Goal: Task Accomplishment & Management: Manage account settings

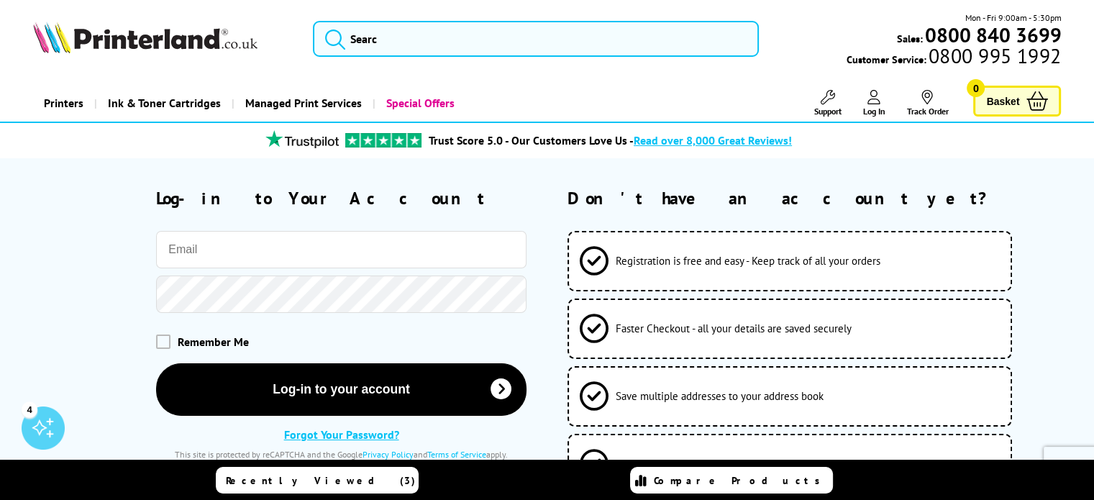
click at [325, 257] on input "email" at bounding box center [341, 249] width 371 height 37
click at [492, 253] on input "email" at bounding box center [341, 249] width 371 height 37
click at [508, 251] on keeper-lock "Open Keeper Popup" at bounding box center [506, 250] width 17 height 17
type input "ybarrie@aindale.co.uk"
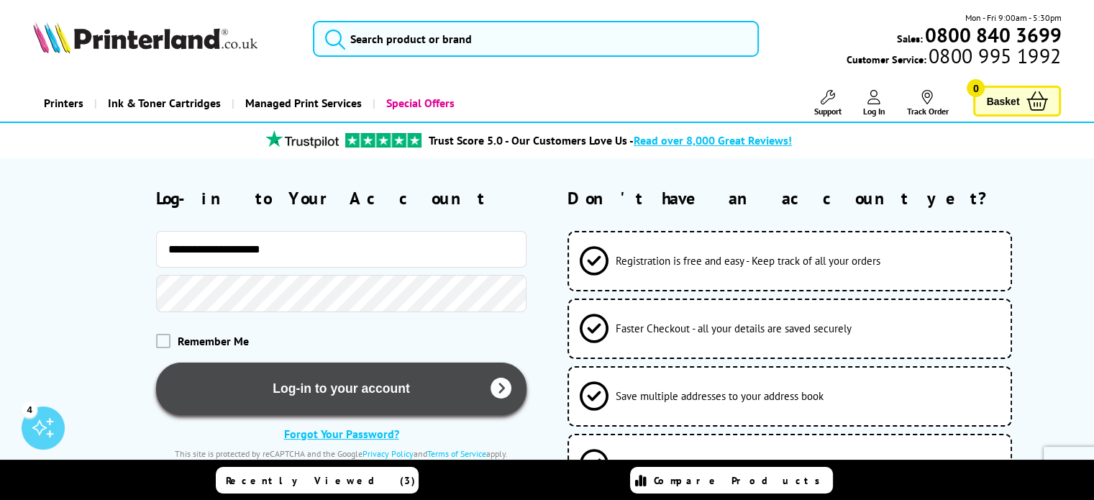
click at [317, 384] on button "Log-in to your account" at bounding box center [341, 389] width 371 height 53
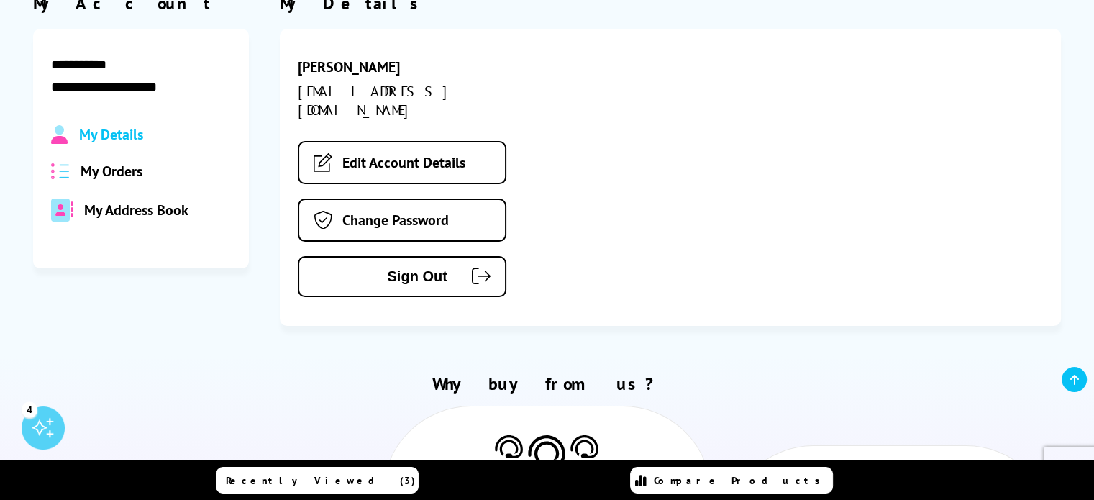
scroll to position [216, 0]
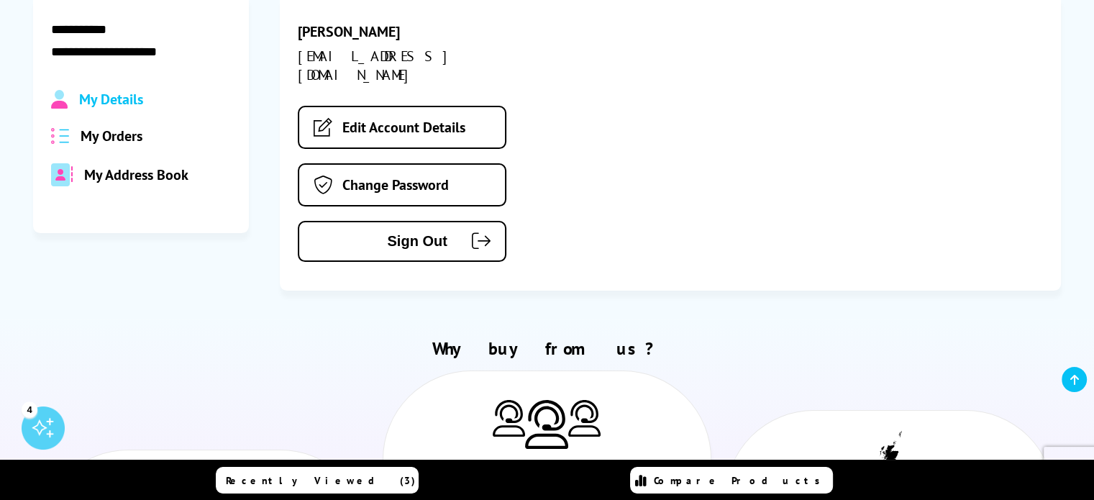
click at [130, 142] on span "My Orders" at bounding box center [112, 136] width 62 height 19
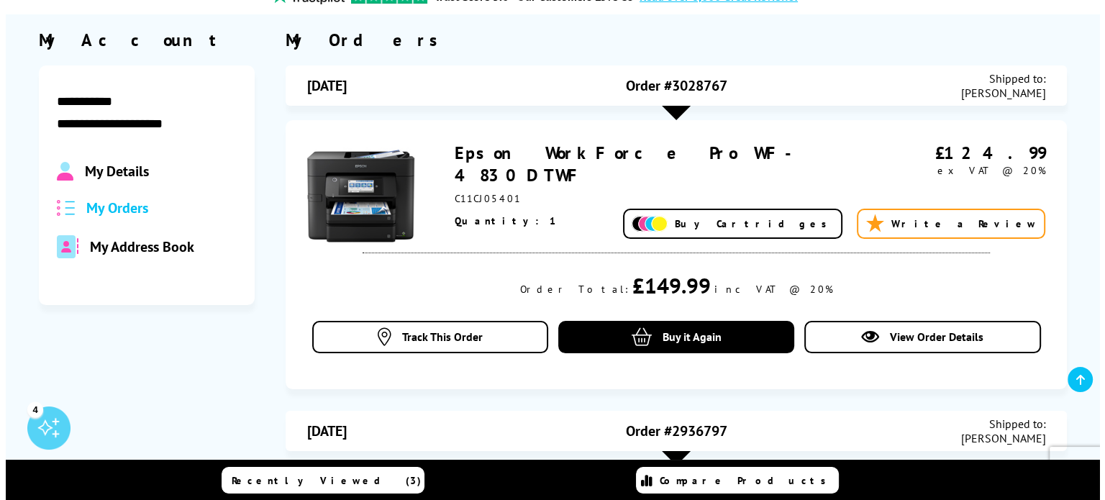
scroll to position [144, 0]
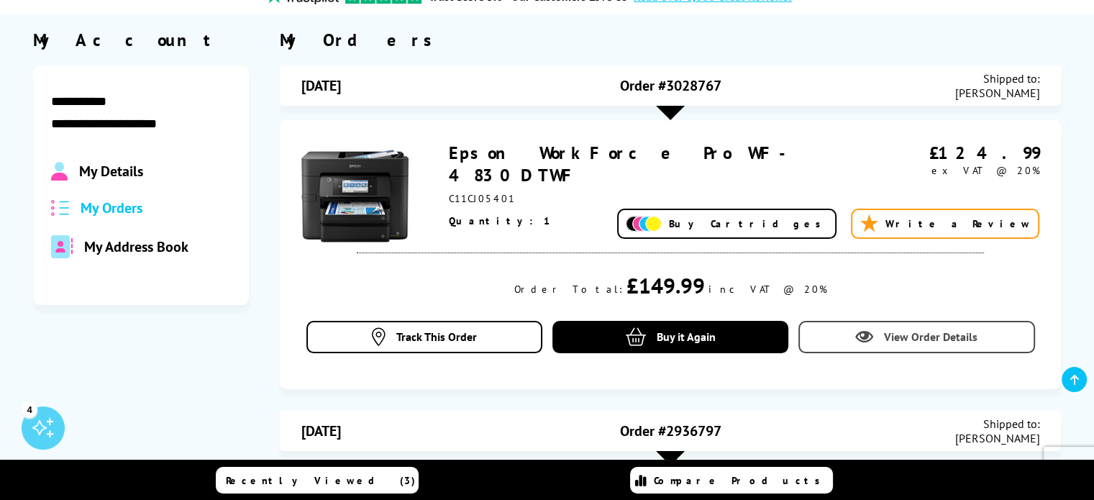
click at [842, 345] on link "View Order Details" at bounding box center [917, 337] width 237 height 32
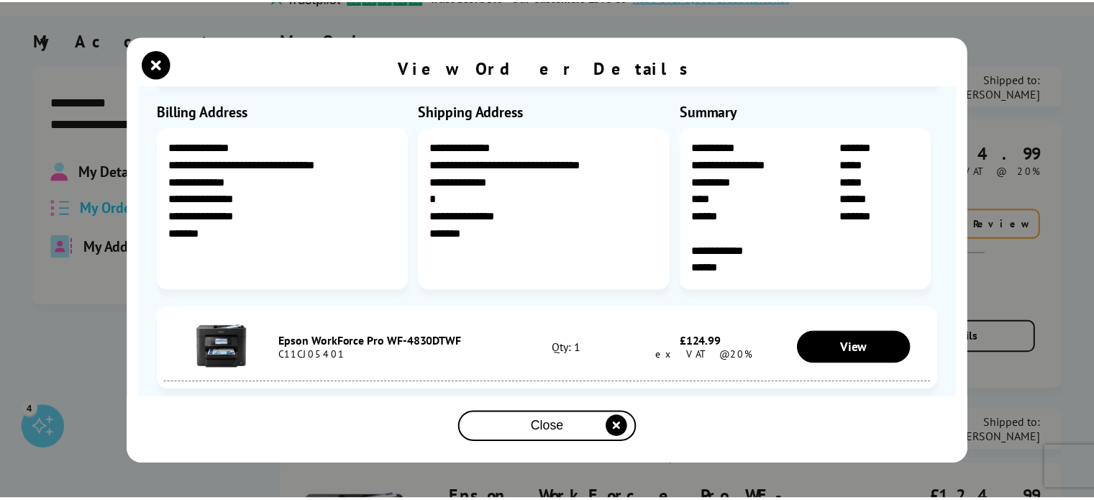
scroll to position [75, 0]
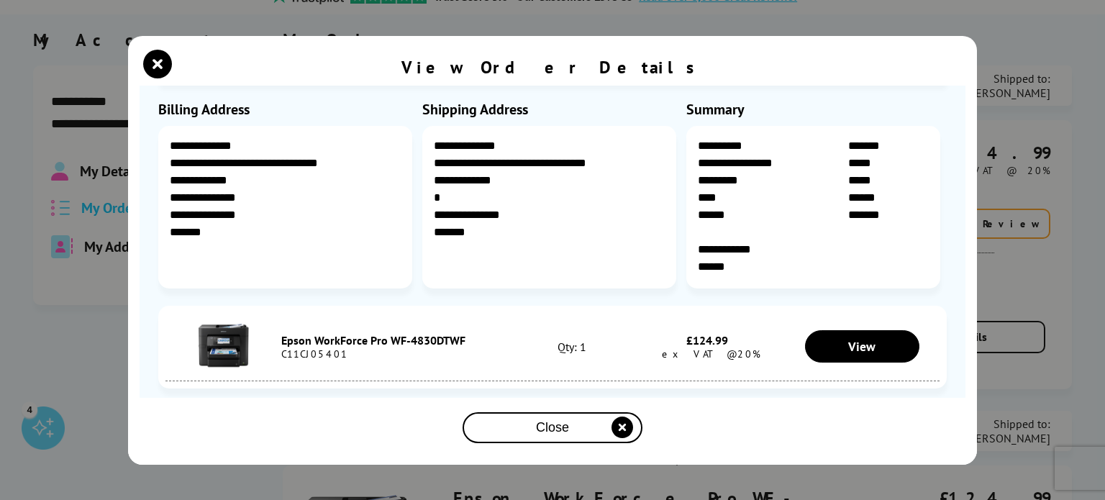
click at [593, 422] on div "Close" at bounding box center [552, 427] width 168 height 27
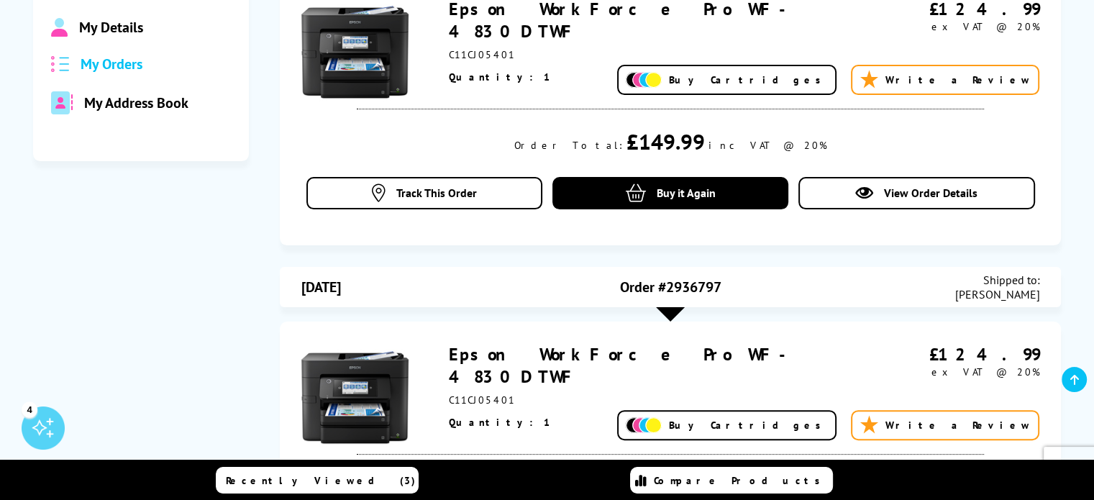
scroll to position [0, 0]
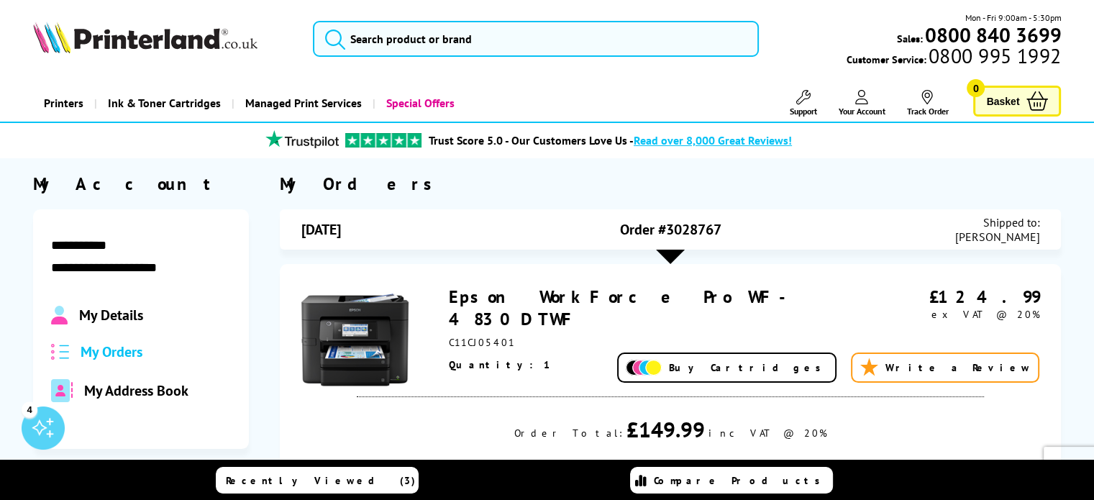
click at [814, 108] on span "Support" at bounding box center [802, 111] width 27 height 11
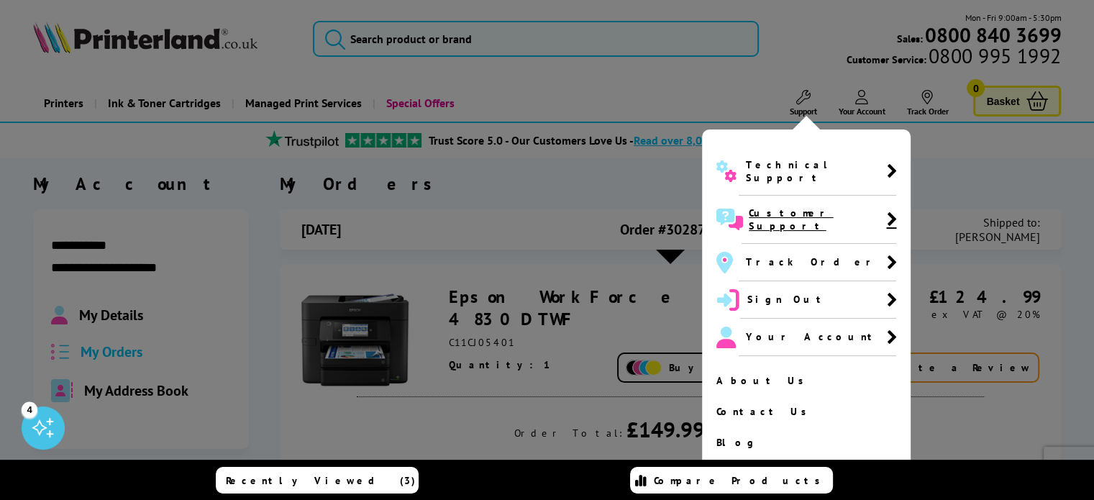
click at [796, 206] on span "Customer Support" at bounding box center [817, 219] width 137 height 26
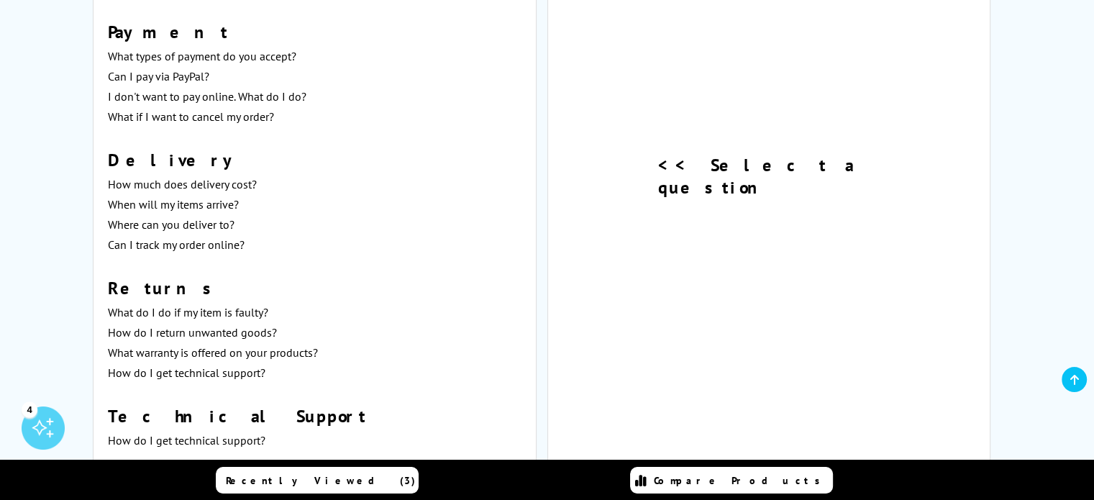
scroll to position [863, 0]
click at [771, 176] on h3 "<< Select a question" at bounding box center [768, 175] width 221 height 45
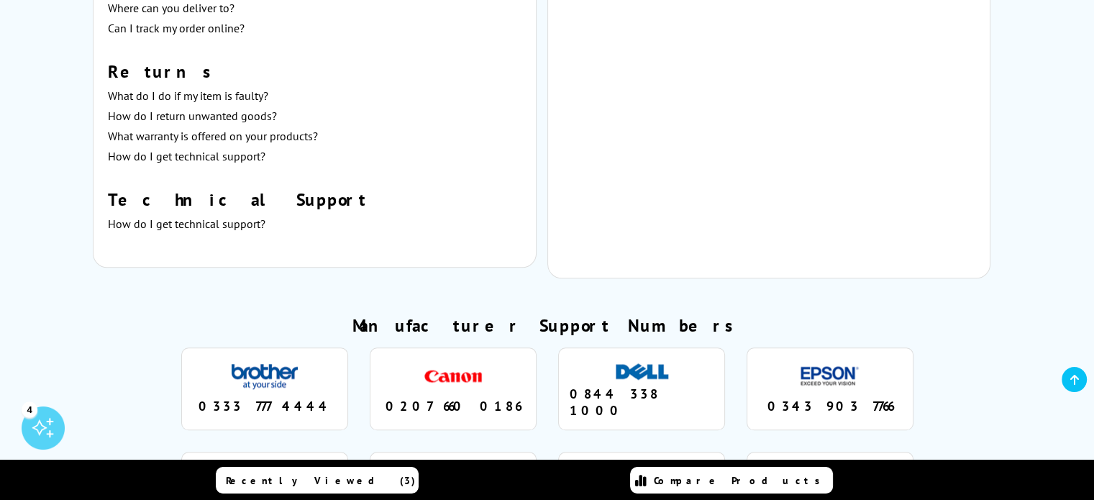
click at [44, 413] on div "4" at bounding box center [43, 427] width 43 height 43
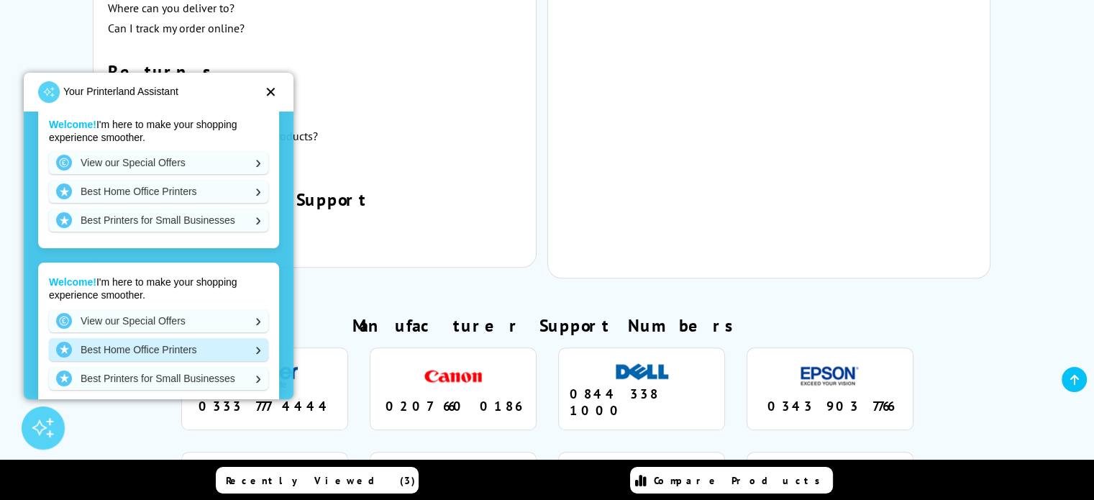
scroll to position [437, 0]
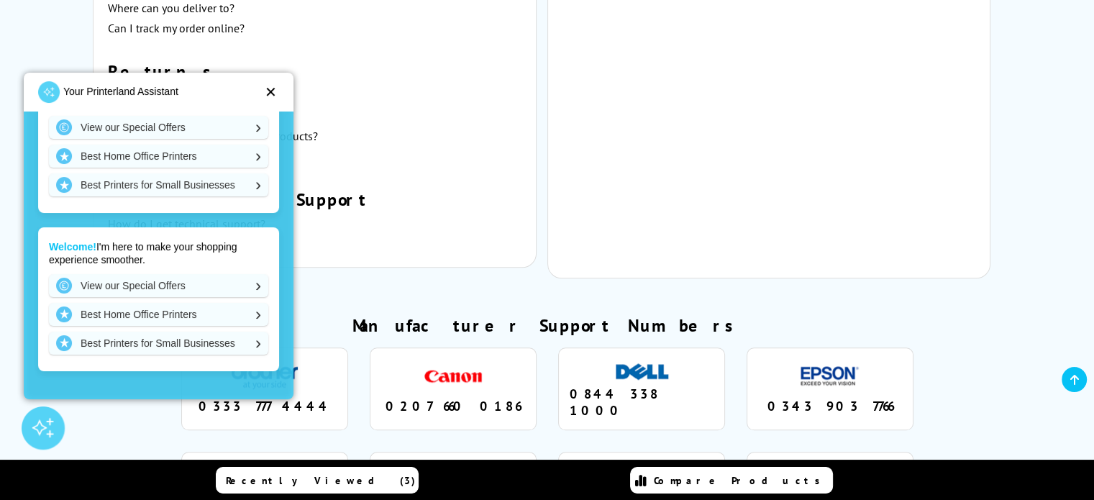
click at [276, 100] on div "Your Printerland Assistant ✕" at bounding box center [159, 92] width 270 height 39
click at [278, 94] on div "Your Printerland Assistant ✕" at bounding box center [159, 92] width 270 height 39
click at [275, 89] on div "✕" at bounding box center [271, 92] width 12 height 14
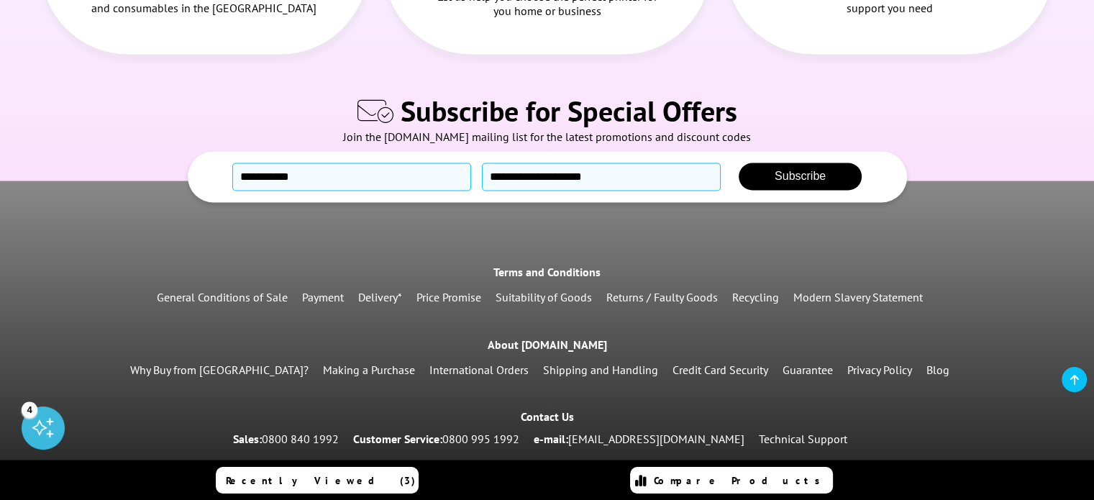
scroll to position [2410, 0]
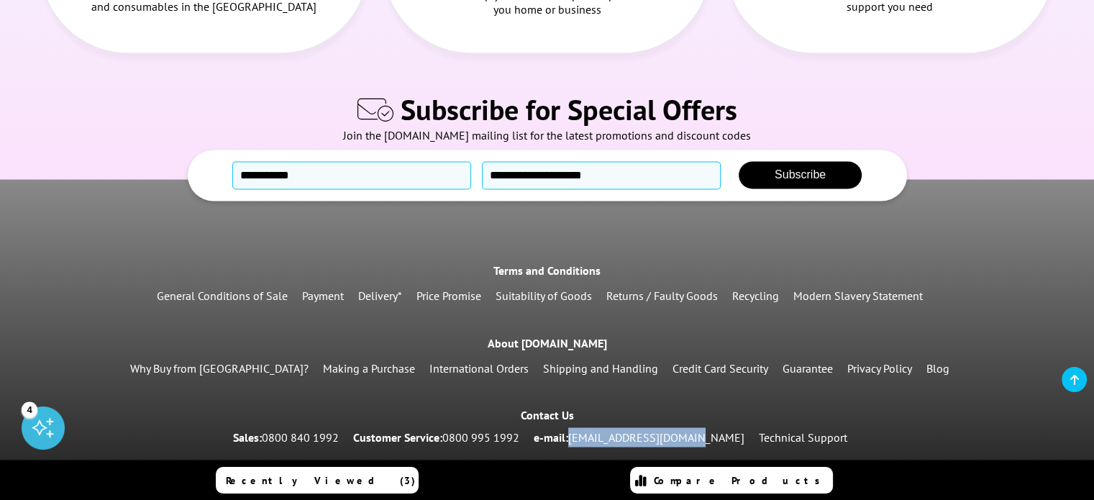
drag, startPoint x: 719, startPoint y: 350, endPoint x: 602, endPoint y: 350, distance: 117.3
click at [602, 427] on div "Sales: 0800 840 1992 Customer Service: 0800 995 1992 e-mail: info@printerland.c…" at bounding box center [547, 436] width 629 height 19
copy link "[EMAIL_ADDRESS][DOMAIN_NAME]"
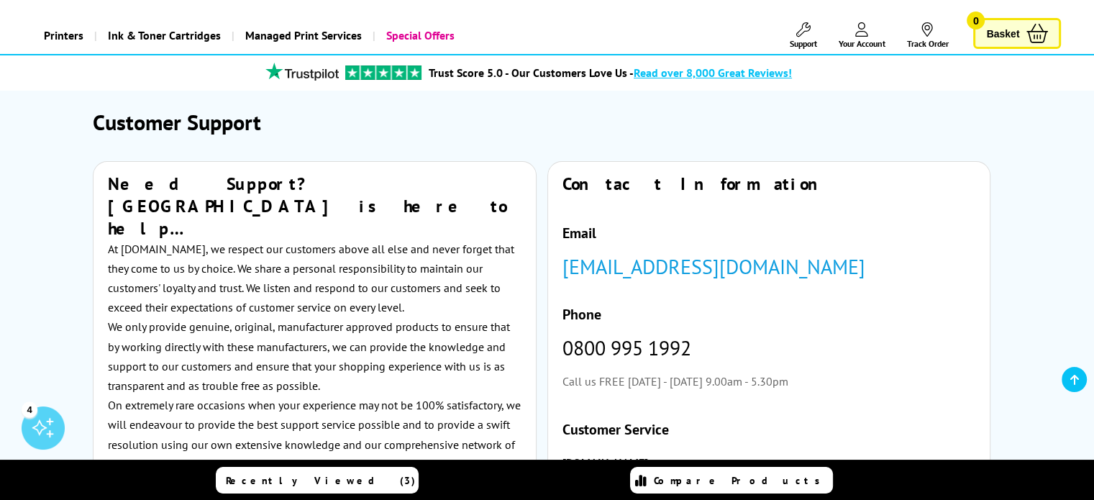
scroll to position [0, 0]
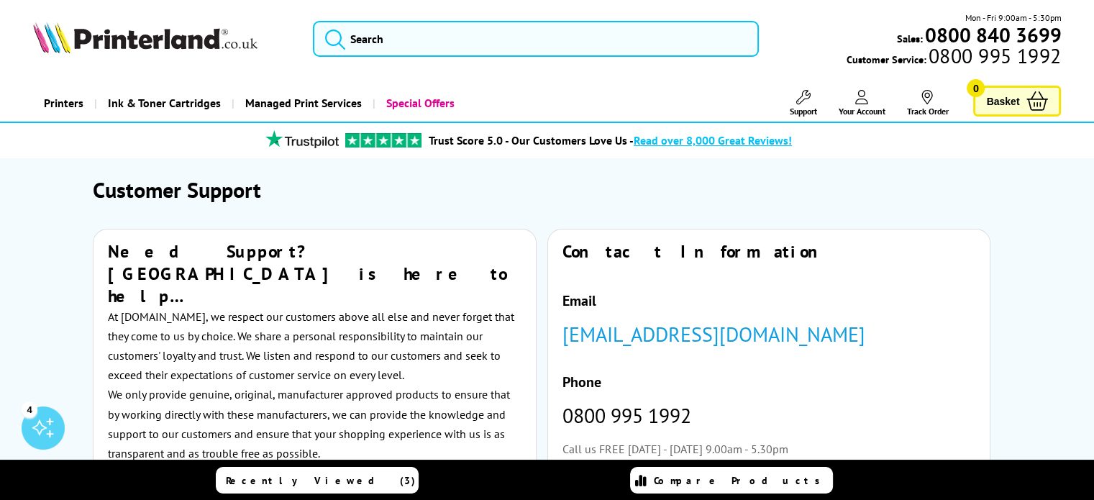
click at [880, 109] on span "Your Account" at bounding box center [861, 111] width 47 height 11
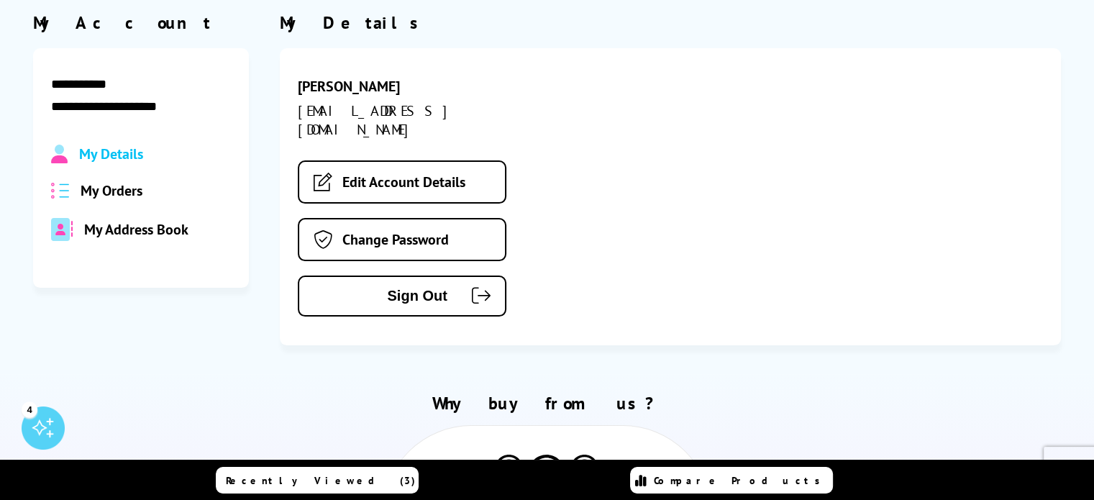
scroll to position [72, 0]
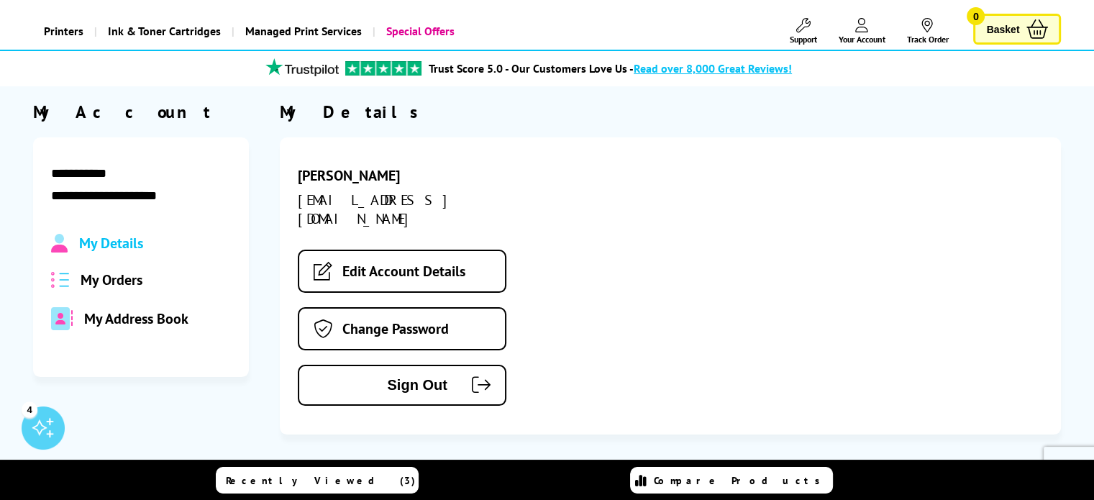
click at [122, 289] on span "My Orders" at bounding box center [112, 280] width 62 height 19
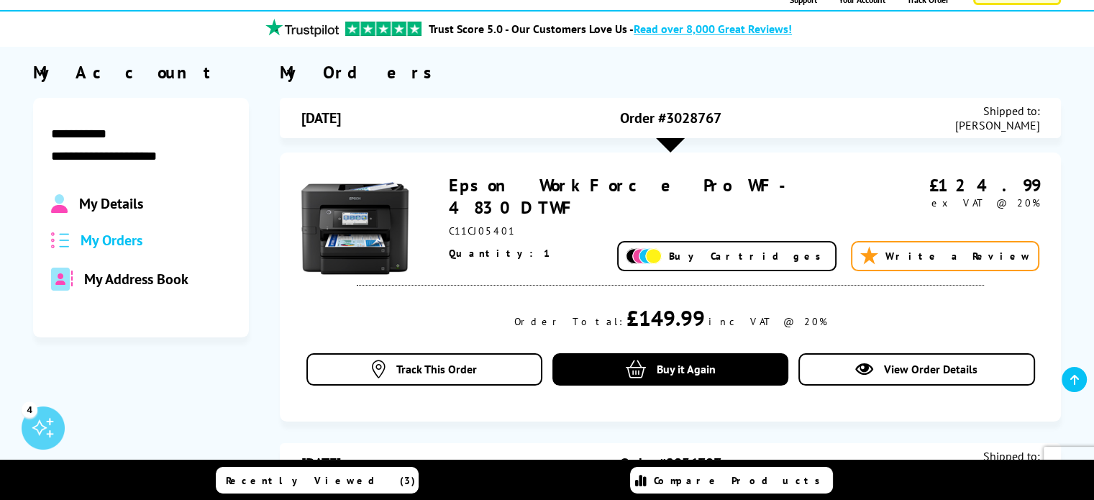
scroll to position [144, 0]
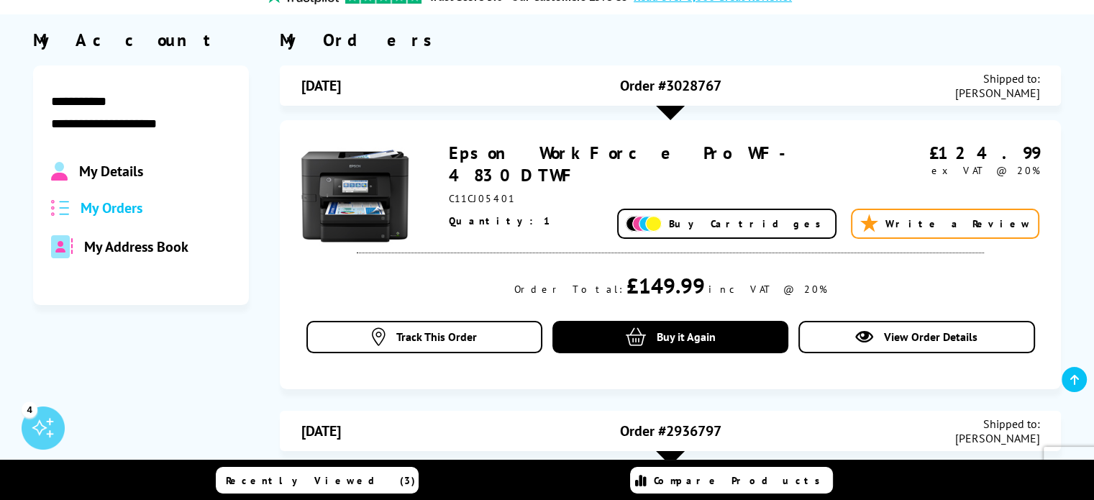
drag, startPoint x: 719, startPoint y: 93, endPoint x: 593, endPoint y: 91, distance: 126.6
click at [593, 91] on div "Order #3028767" at bounding box center [671, 85] width 246 height 29
copy span "Order #3028767"
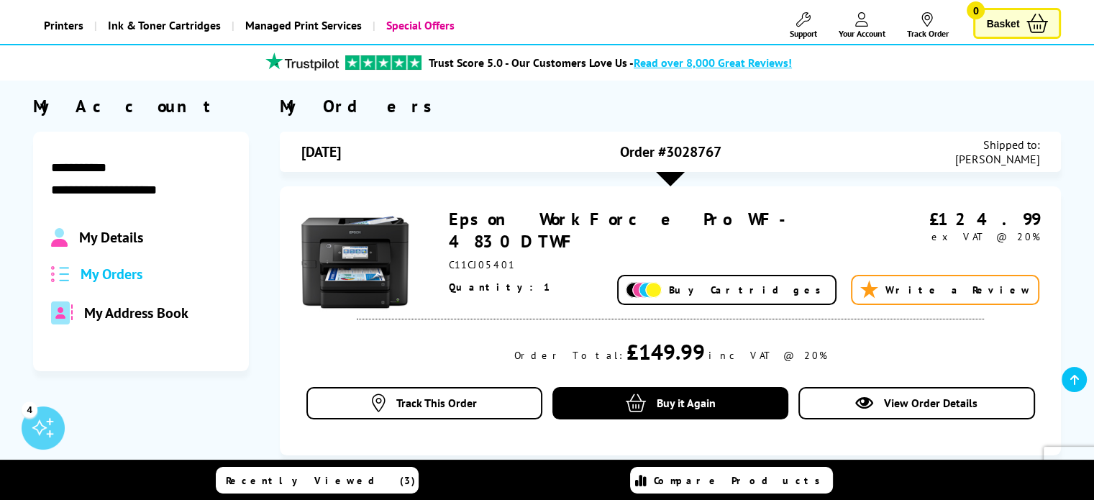
scroll to position [0, 0]
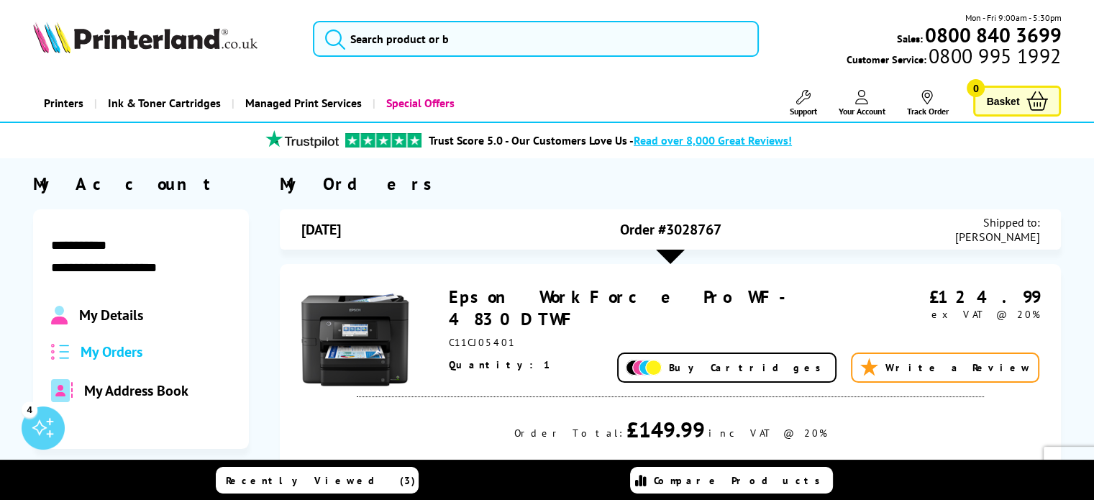
click at [862, 106] on span "Your Account" at bounding box center [861, 111] width 47 height 11
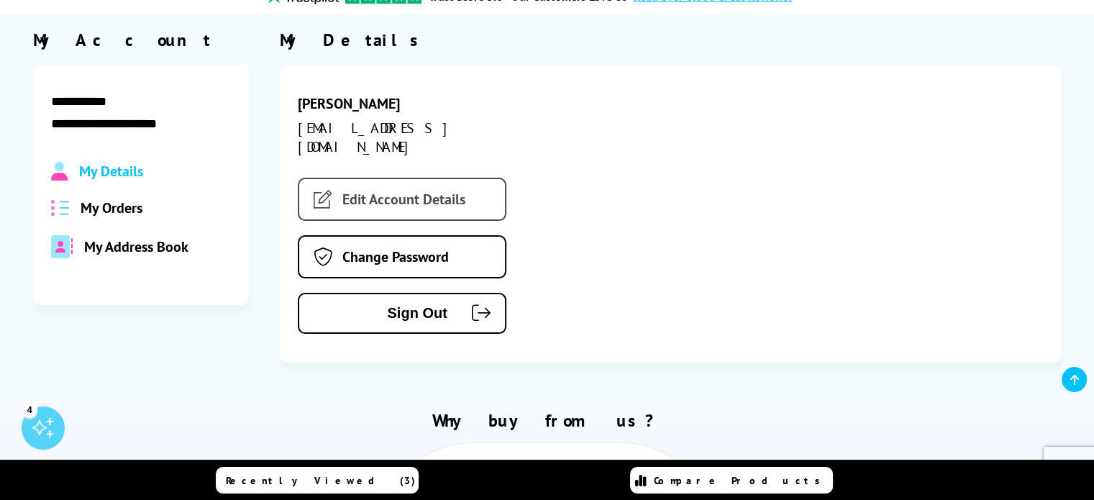
click at [444, 181] on link "Edit Account Details" at bounding box center [402, 199] width 209 height 43
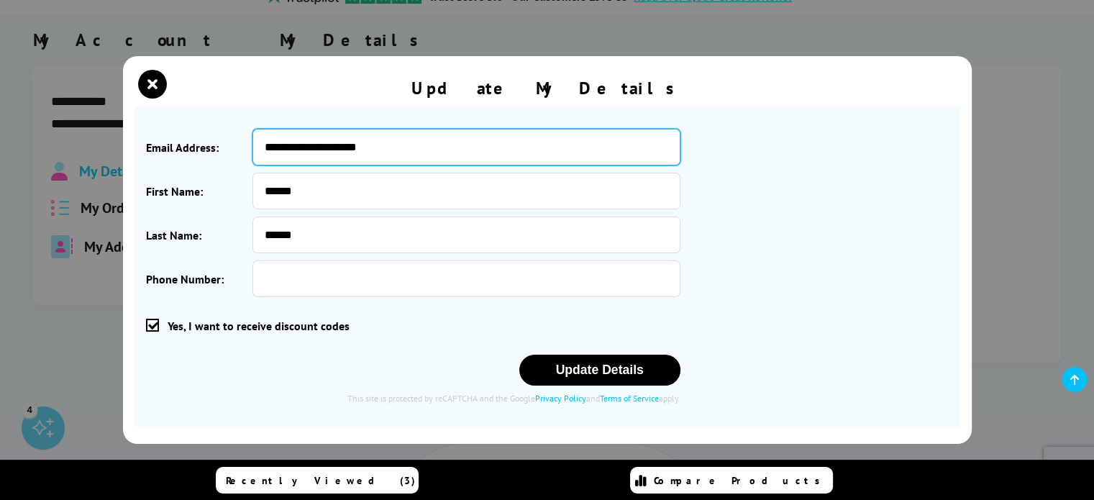
drag, startPoint x: 429, startPoint y: 152, endPoint x: 138, endPoint y: 152, distance: 290.7
click at [138, 152] on section "**********" at bounding box center [548, 266] width 826 height 321
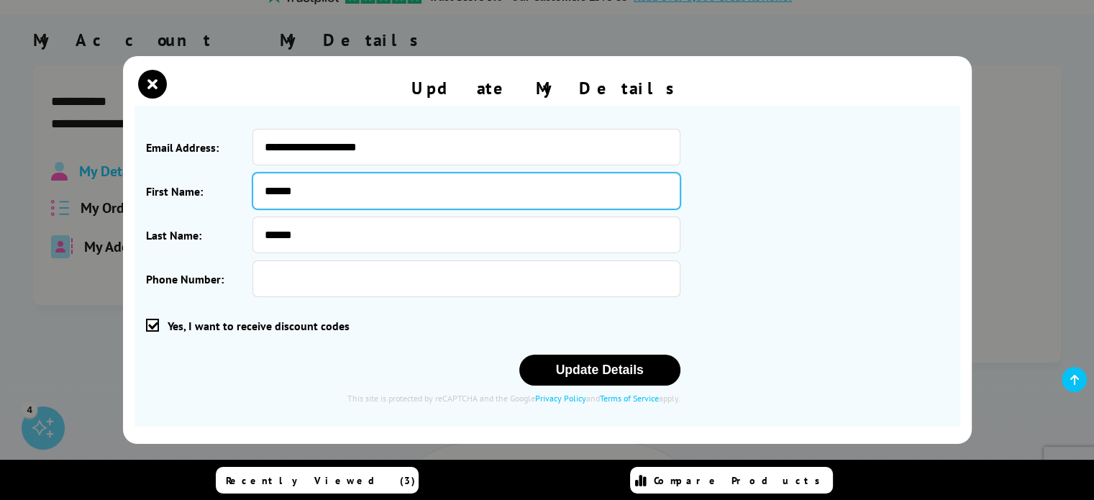
click at [311, 189] on input "******" at bounding box center [466, 191] width 427 height 37
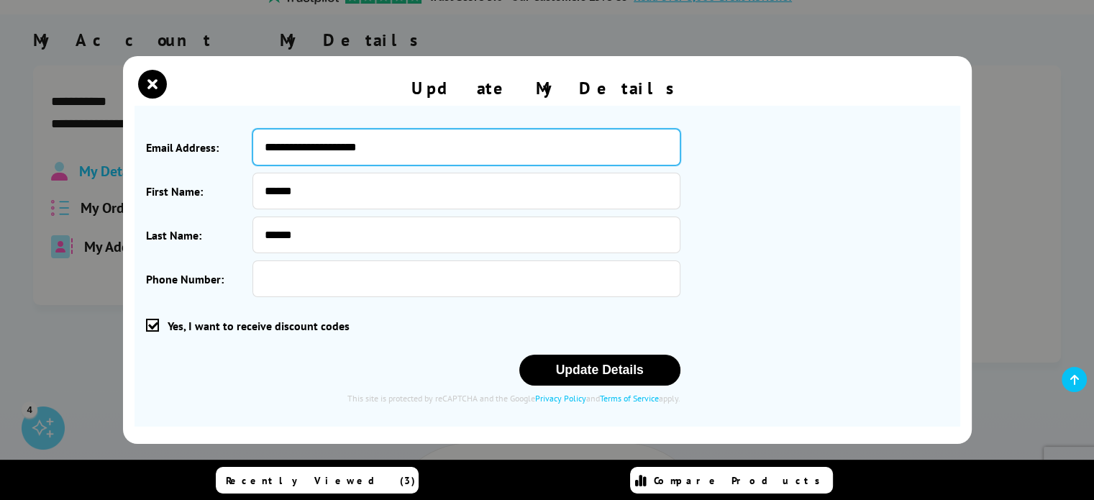
click at [401, 144] on input "**********" at bounding box center [466, 147] width 427 height 37
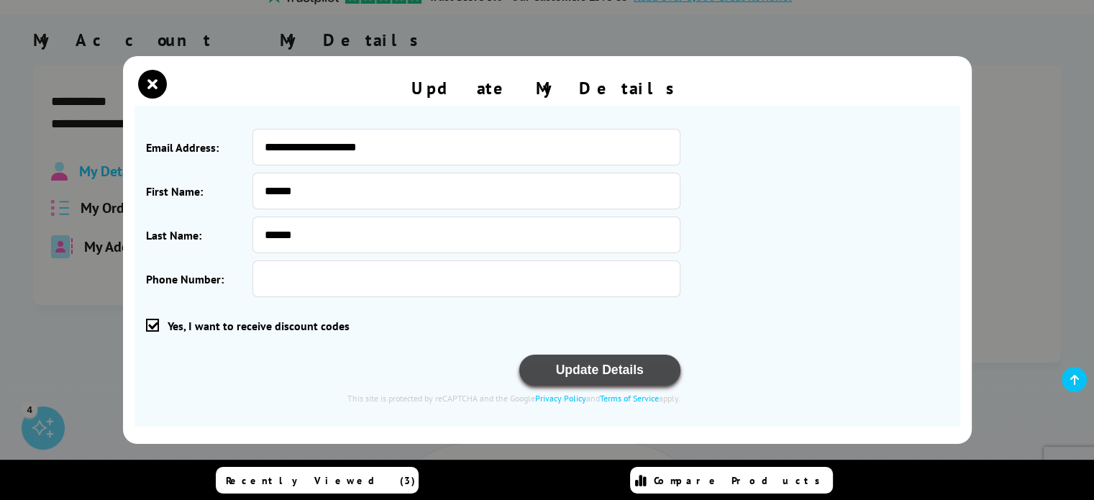
click at [622, 362] on button "Update Details" at bounding box center [599, 370] width 161 height 31
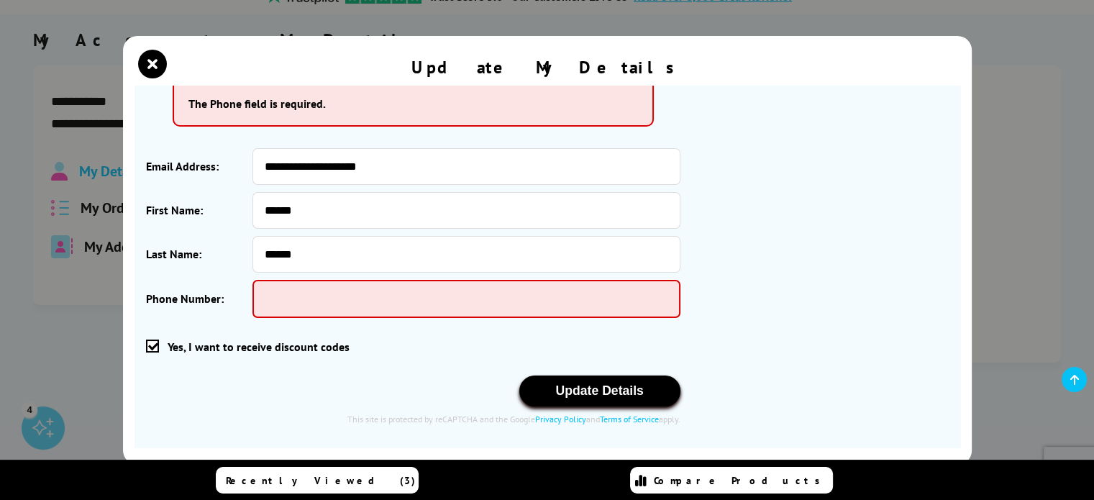
scroll to position [93, 0]
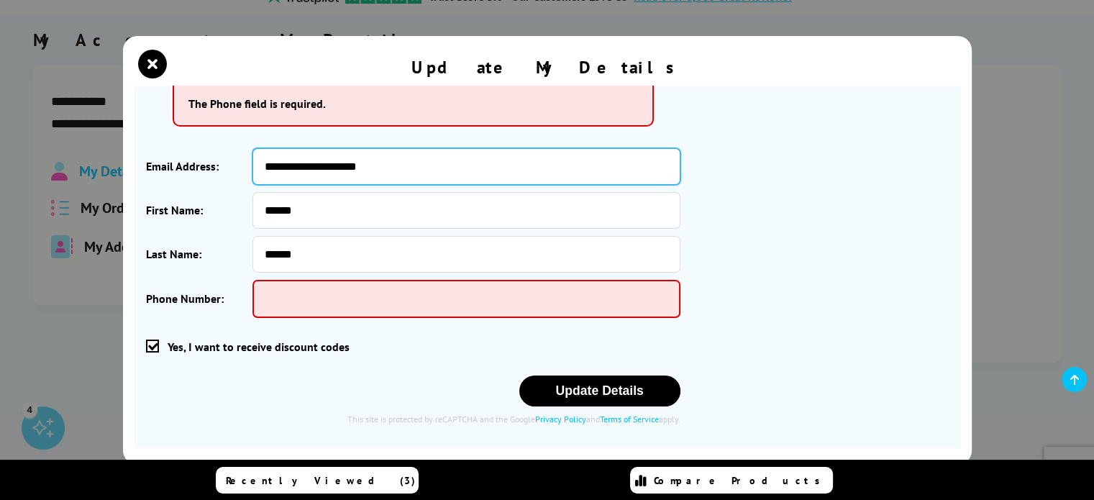
click at [364, 178] on input "**********" at bounding box center [466, 166] width 427 height 37
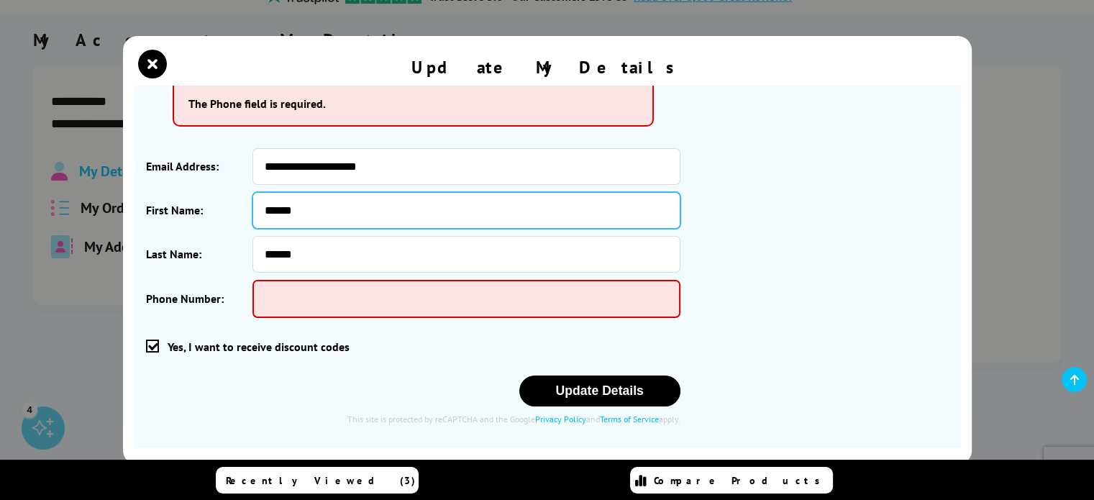
drag, startPoint x: 336, startPoint y: 209, endPoint x: 213, endPoint y: 197, distance: 123.6
click at [213, 197] on div "First Name: ******" at bounding box center [413, 210] width 535 height 37
type input "**"
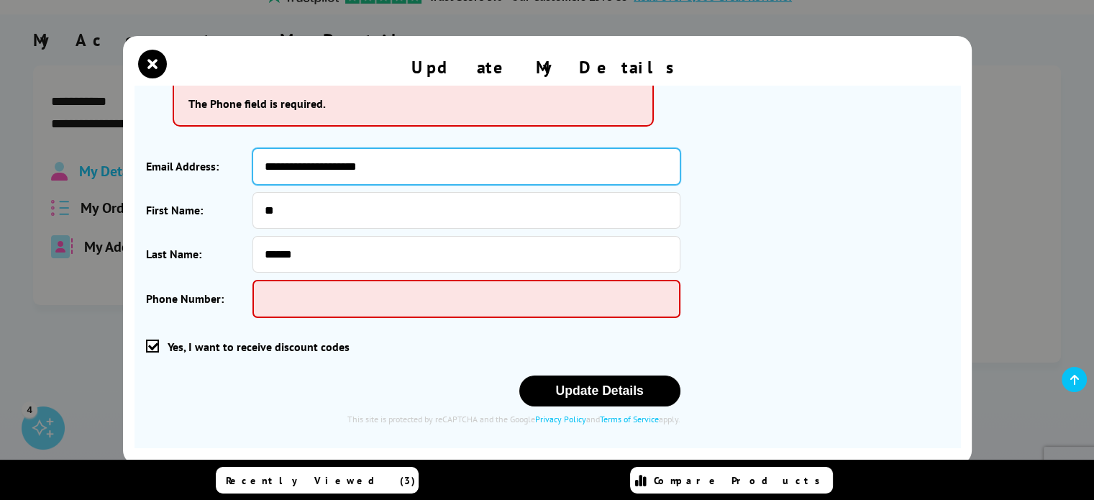
drag, startPoint x: 396, startPoint y: 173, endPoint x: 140, endPoint y: 173, distance: 255.4
click at [140, 173] on section "**********" at bounding box center [548, 267] width 826 height 362
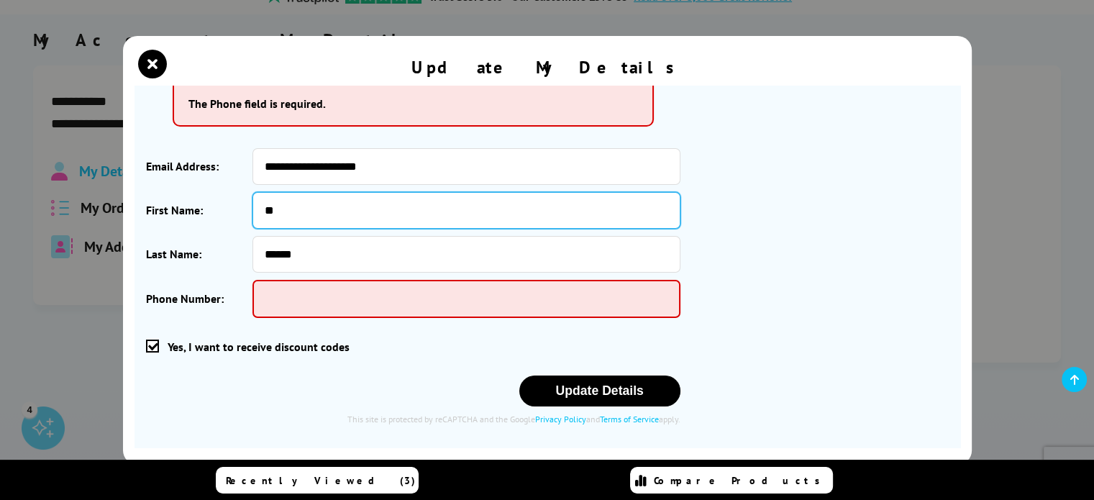
click at [346, 210] on input "**" at bounding box center [466, 210] width 427 height 37
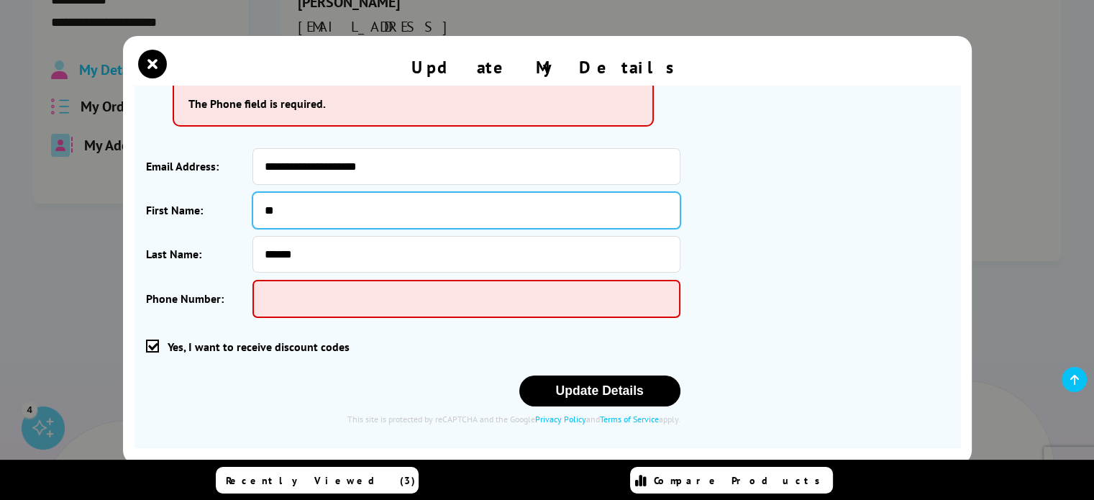
scroll to position [288, 0]
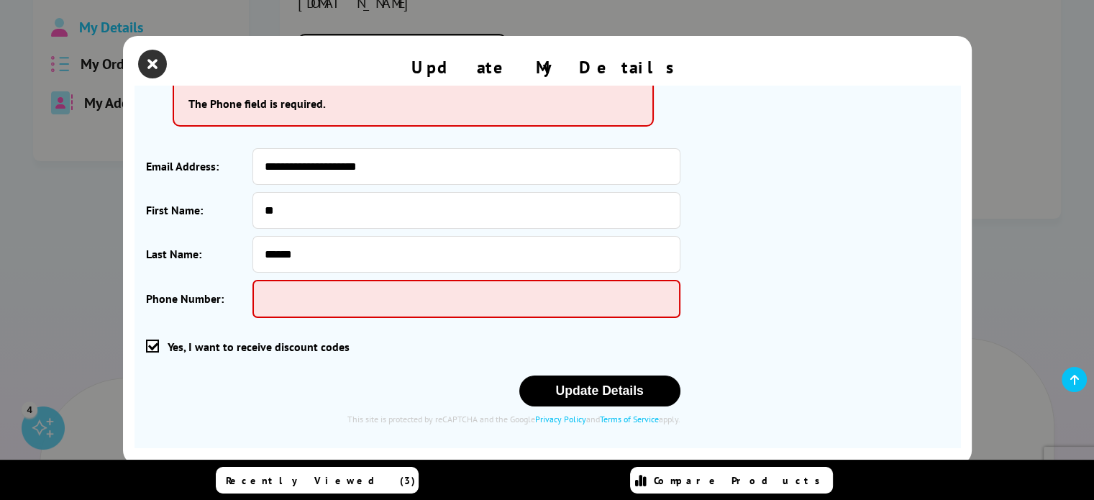
click at [153, 66] on icon "close modal" at bounding box center [152, 64] width 29 height 29
